Goal: Find specific page/section: Find specific page/section

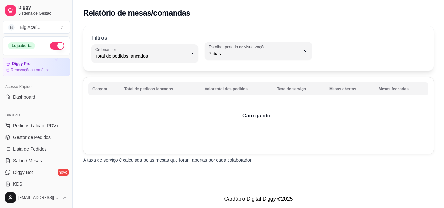
select select "TOTAL_OF_ORDERS"
select select "7"
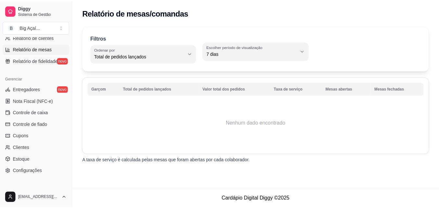
scroll to position [259, 0]
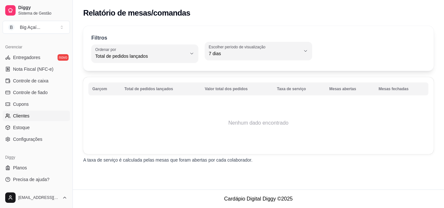
click at [33, 118] on link "Clientes" at bounding box center [36, 116] width 67 height 10
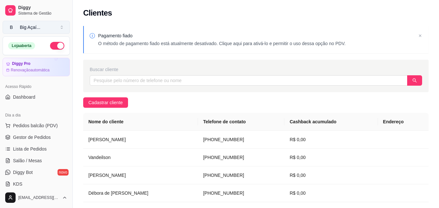
click at [53, 25] on button "B Big Açaí ..." at bounding box center [36, 27] width 67 height 13
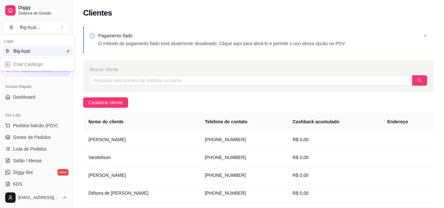
select select "TOTAL_OF_ORDERS"
select select "7"
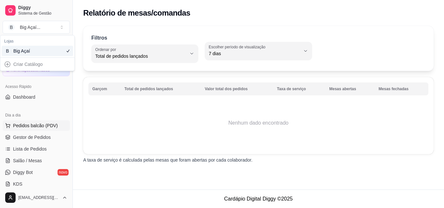
click at [38, 129] on button "Pedidos balcão (PDV)" at bounding box center [36, 126] width 67 height 10
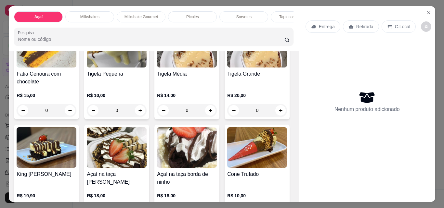
scroll to position [130, 0]
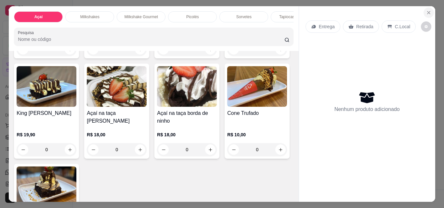
click at [427, 10] on icon "Close" at bounding box center [428, 12] width 5 height 5
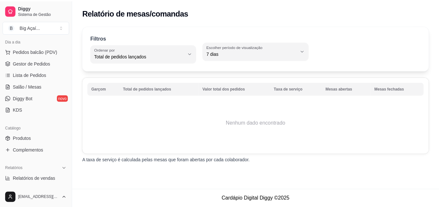
scroll to position [97, 0]
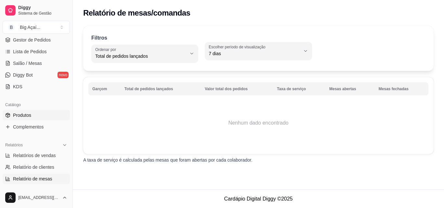
click at [25, 116] on span "Produtos" at bounding box center [22, 115] width 18 height 6
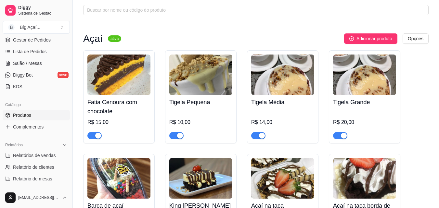
scroll to position [97, 0]
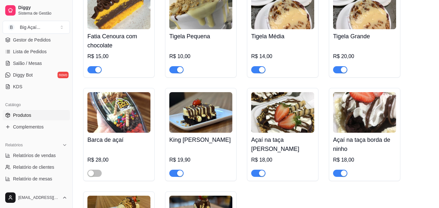
click at [177, 174] on button "button" at bounding box center [176, 173] width 14 height 7
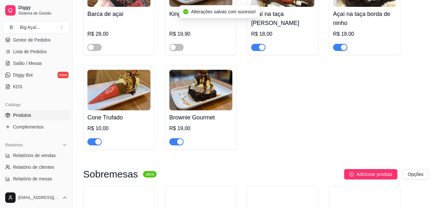
scroll to position [227, 0]
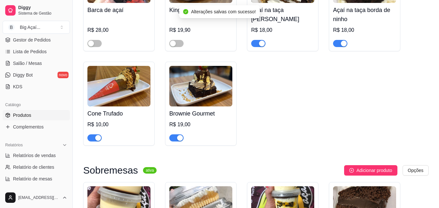
click at [179, 137] on div "button" at bounding box center [180, 138] width 6 height 6
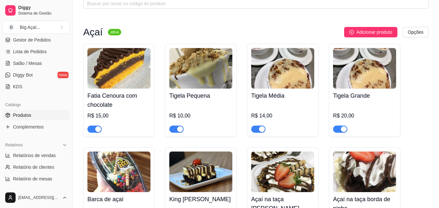
scroll to position [32, 0]
